Goal: Check status: Check status

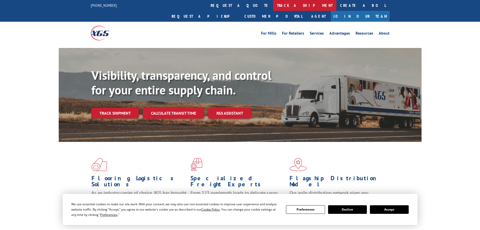
click at [273, 3] on link "track a shipment" at bounding box center [304, 5] width 63 height 11
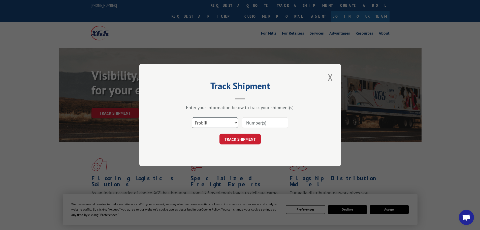
drag, startPoint x: 219, startPoint y: 120, endPoint x: 216, endPoint y: 122, distance: 3.4
click at [216, 121] on select "Select category... Probill BOL PO" at bounding box center [215, 122] width 46 height 11
select select "po"
click at [192, 117] on select "Select category... Probill BOL PO" at bounding box center [215, 122] width 46 height 11
click at [253, 126] on input at bounding box center [265, 122] width 46 height 11
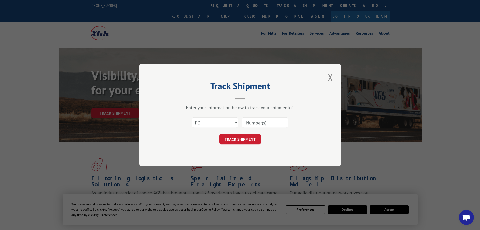
paste input "STB074G"
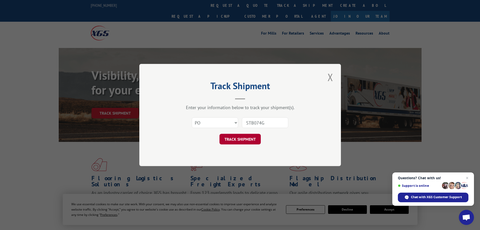
type input "STB074G"
click at [248, 139] on button "TRACK SHIPMENT" at bounding box center [240, 139] width 41 height 11
